Goal: Task Accomplishment & Management: Use online tool/utility

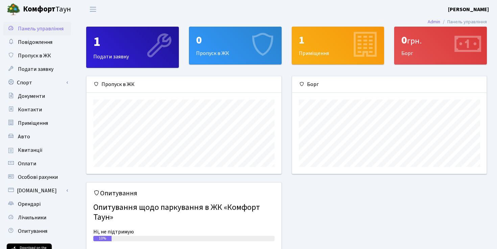
scroll to position [98, 194]
click at [46, 84] on link "Спорт" at bounding box center [37, 83] width 68 height 14
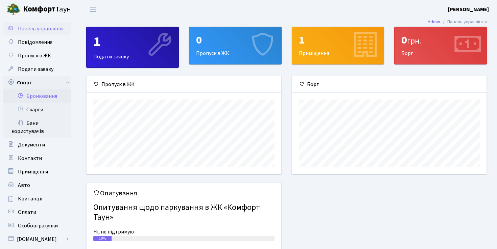
click at [50, 93] on link "Бронювання" at bounding box center [37, 97] width 68 height 14
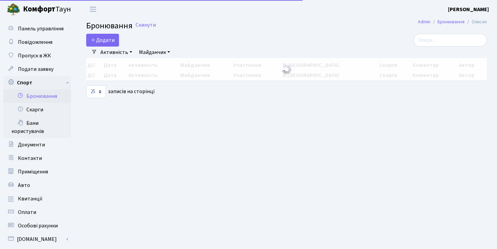
select select "25"
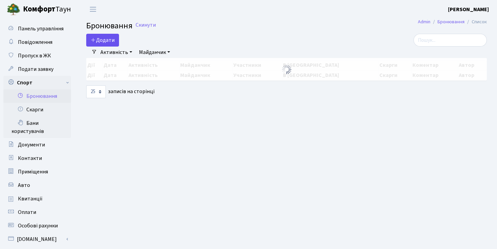
click at [112, 40] on button "Додати" at bounding box center [102, 40] width 33 height 13
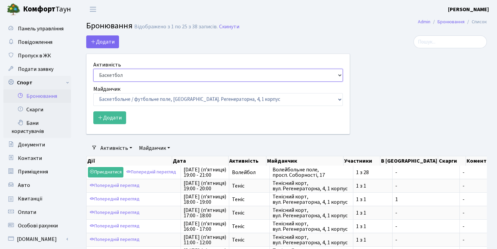
select select "1"
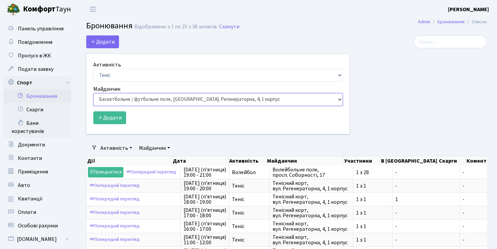
select select "1"
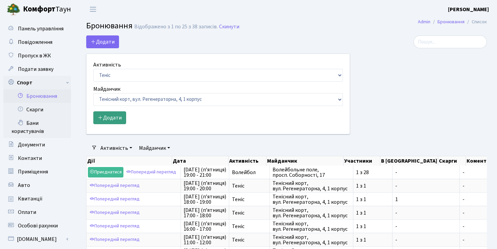
click at [108, 120] on button "Додати" at bounding box center [109, 117] width 33 height 13
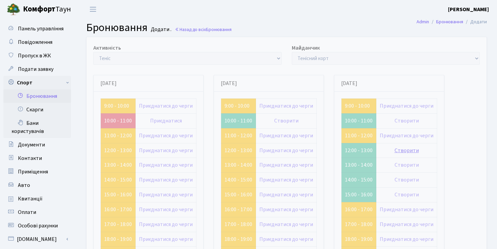
click at [399, 150] on link "Створити" at bounding box center [406, 150] width 24 height 7
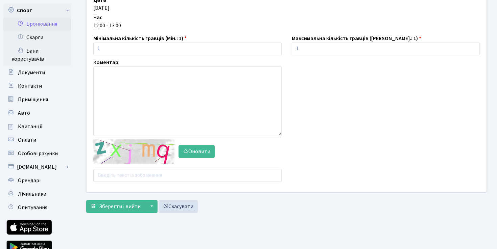
scroll to position [74, 0]
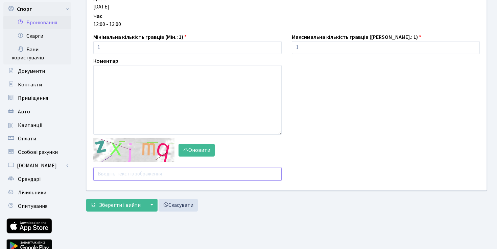
click at [134, 176] on input "text" at bounding box center [187, 174] width 188 height 13
type input "4uxtt"
click at [125, 206] on span "Зберегти і вийти" at bounding box center [120, 205] width 42 height 7
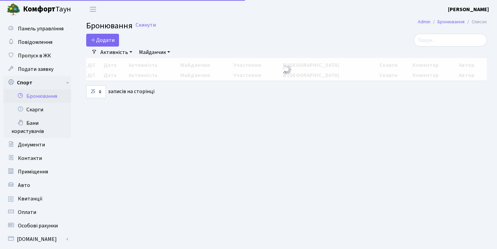
select select "25"
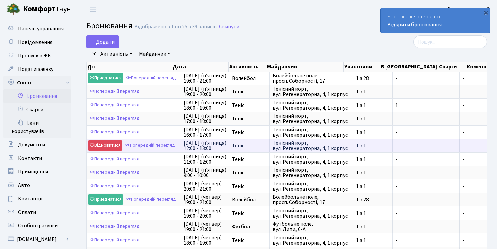
drag, startPoint x: 184, startPoint y: 143, endPoint x: 263, endPoint y: 148, distance: 79.2
click at [263, 148] on tr "Відмовитися Попередній перегляд [DATE] (п’ятниця) 12:00 - 13:00 Теніс Тенісний …" at bounding box center [358, 146] width 545 height 14
copy tr "[DATE] (п’ятниця) 12:00 - 13:00 Теніс"
